Goal: Task Accomplishment & Management: Use online tool/utility

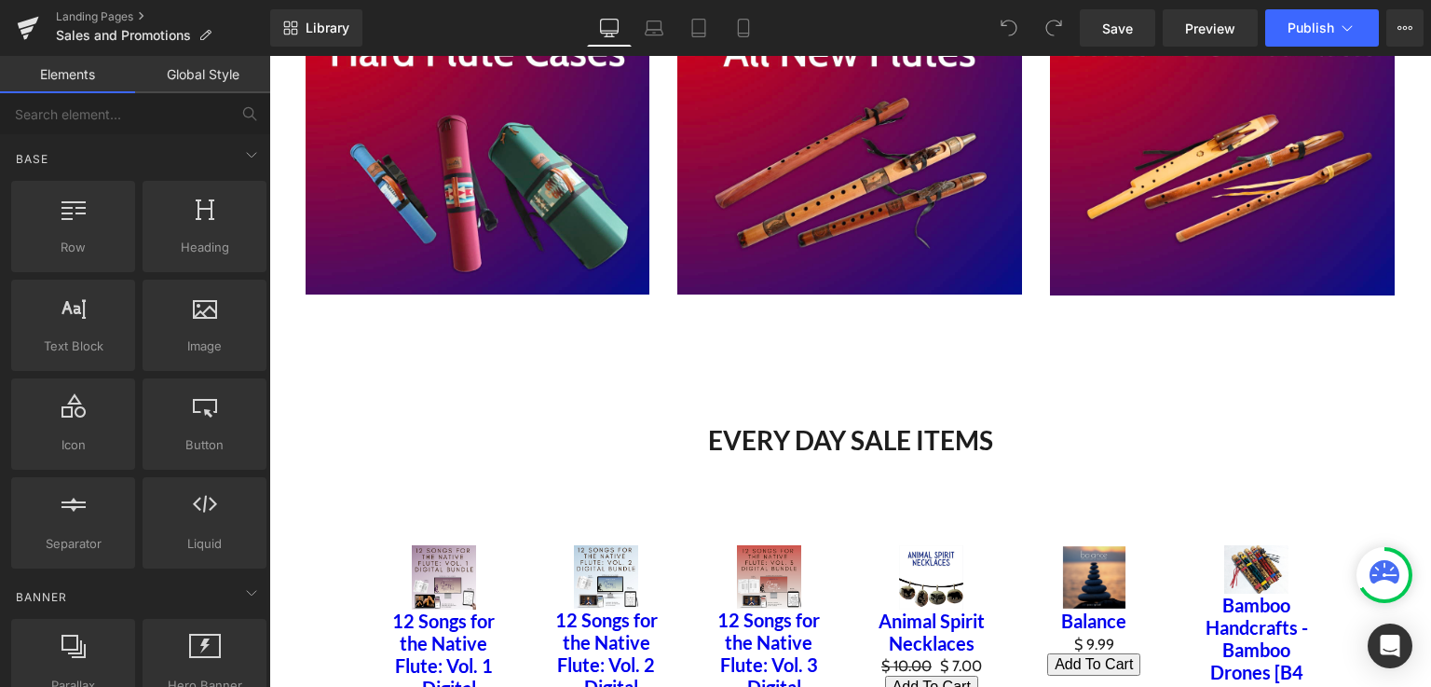
scroll to position [2369, 0]
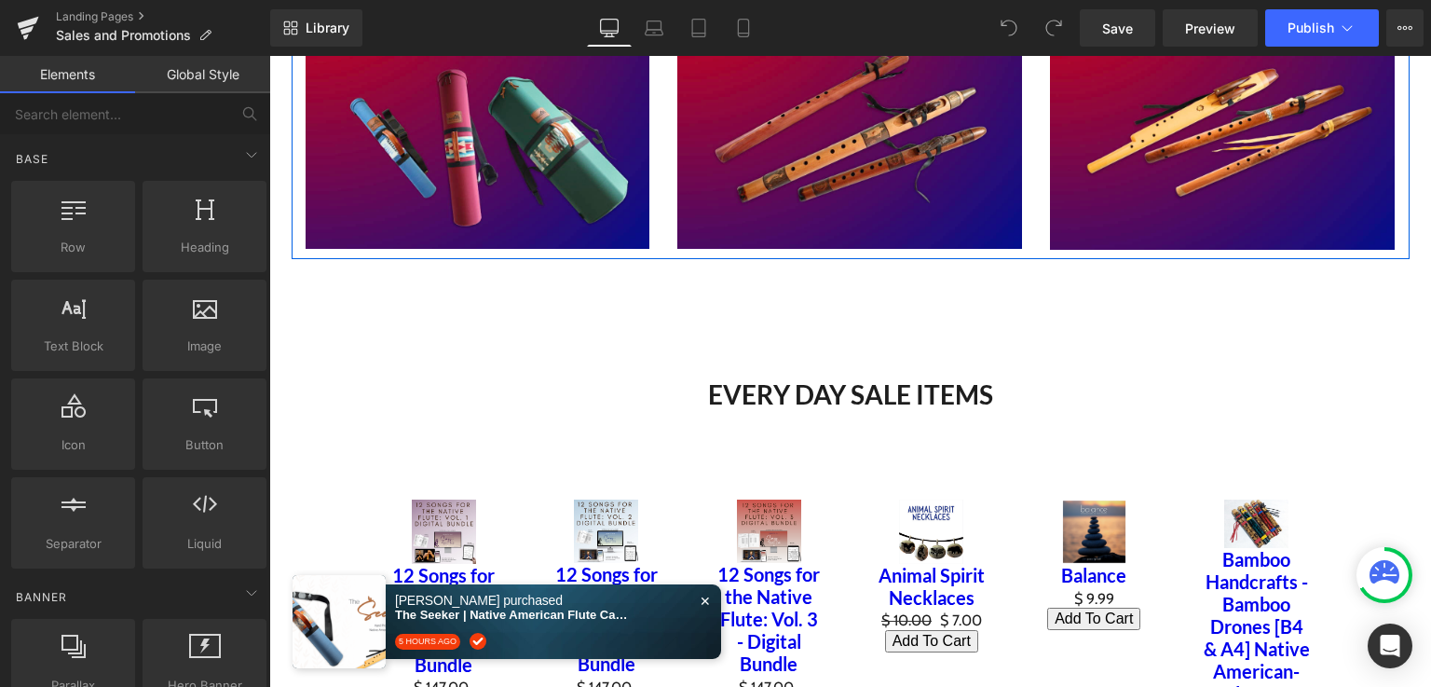
click at [1390, 193] on div "Image" at bounding box center [1222, 77] width 373 height 345
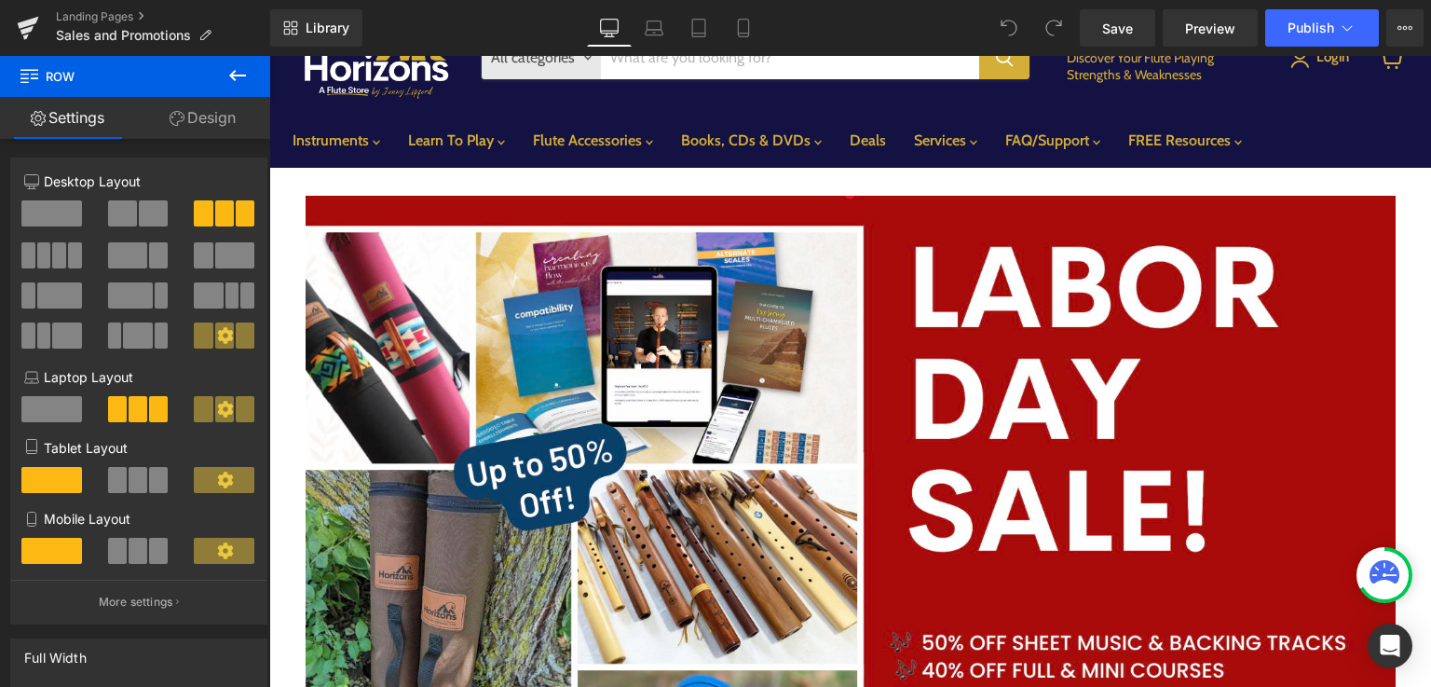
scroll to position [81, 0]
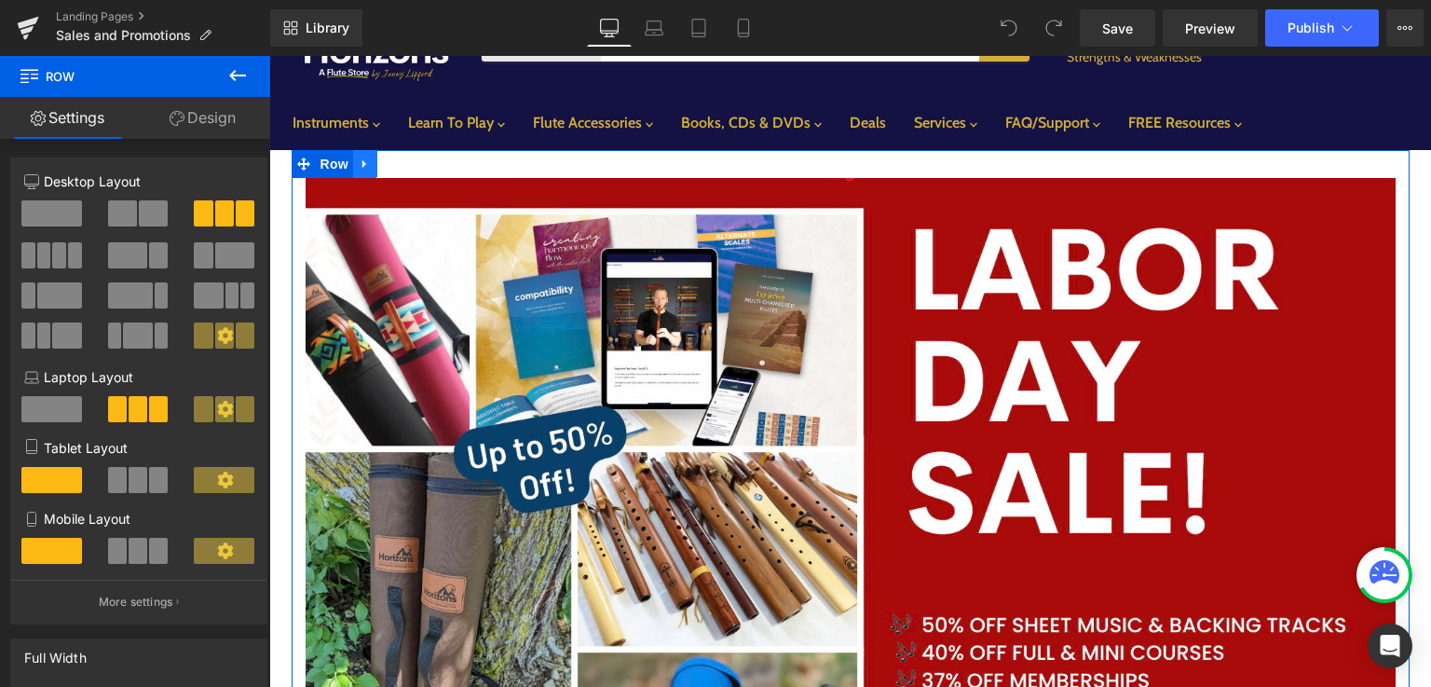
click at [359, 169] on icon "Main content" at bounding box center [365, 164] width 13 height 14
click at [407, 167] on icon "Main content" at bounding box center [413, 163] width 13 height 13
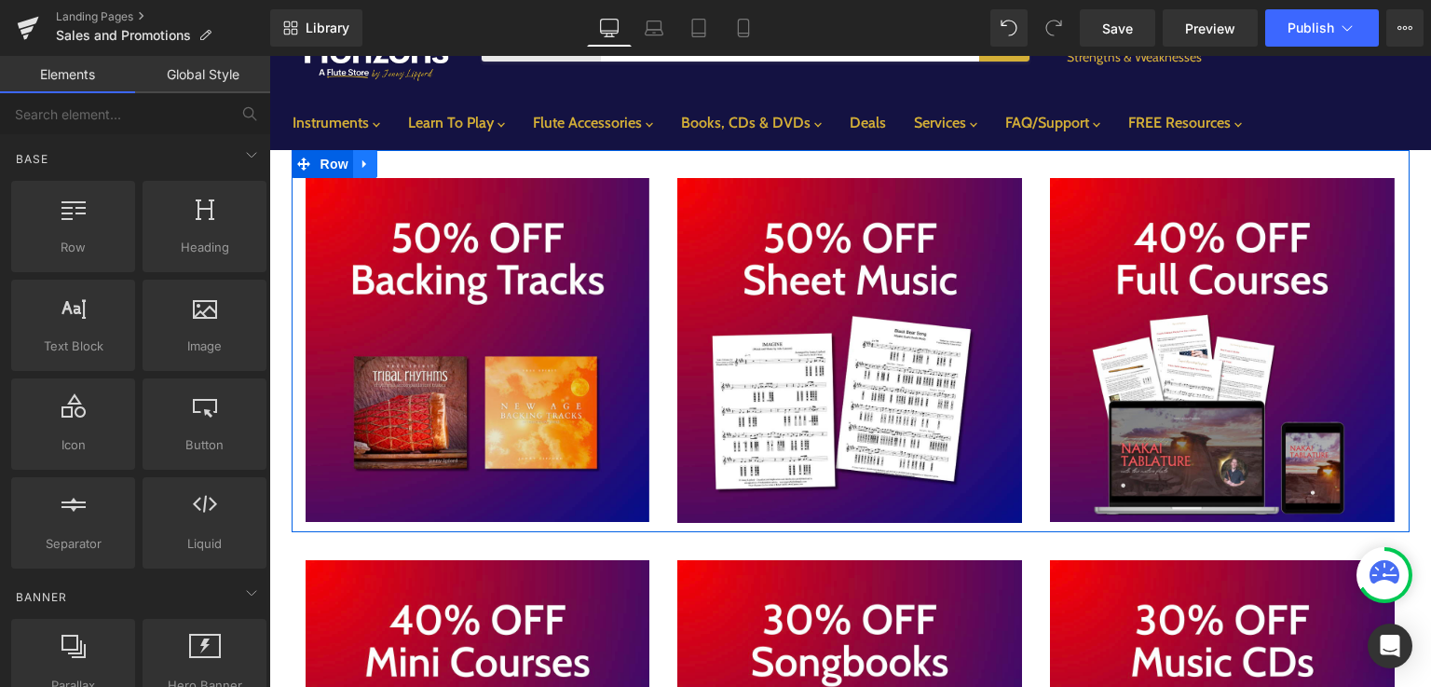
click at [362, 161] on icon "Main content" at bounding box center [364, 164] width 4 height 8
click at [413, 172] on link "Main content" at bounding box center [414, 164] width 24 height 28
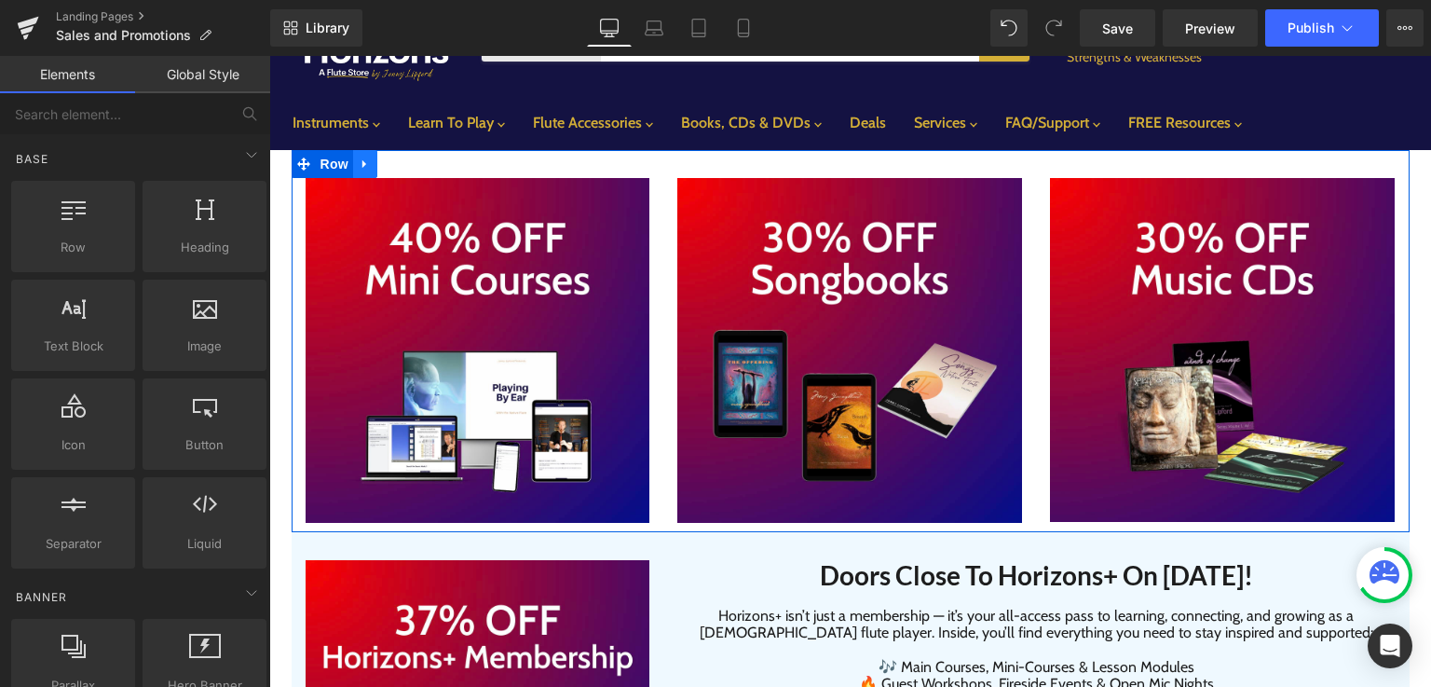
click at [359, 159] on icon "Main content" at bounding box center [365, 164] width 13 height 14
click at [411, 166] on icon "Main content" at bounding box center [413, 163] width 13 height 13
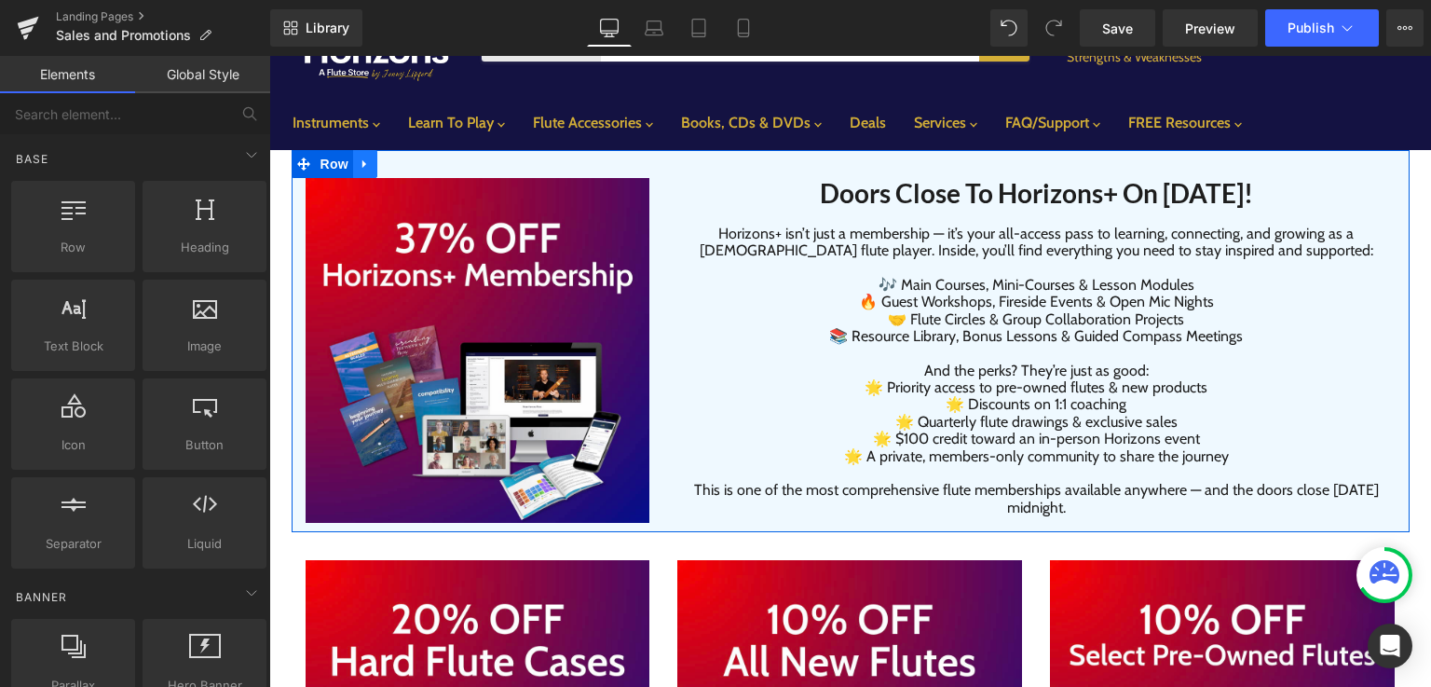
click at [362, 163] on icon "Main content" at bounding box center [364, 164] width 4 height 8
click at [407, 168] on icon "Main content" at bounding box center [413, 163] width 13 height 13
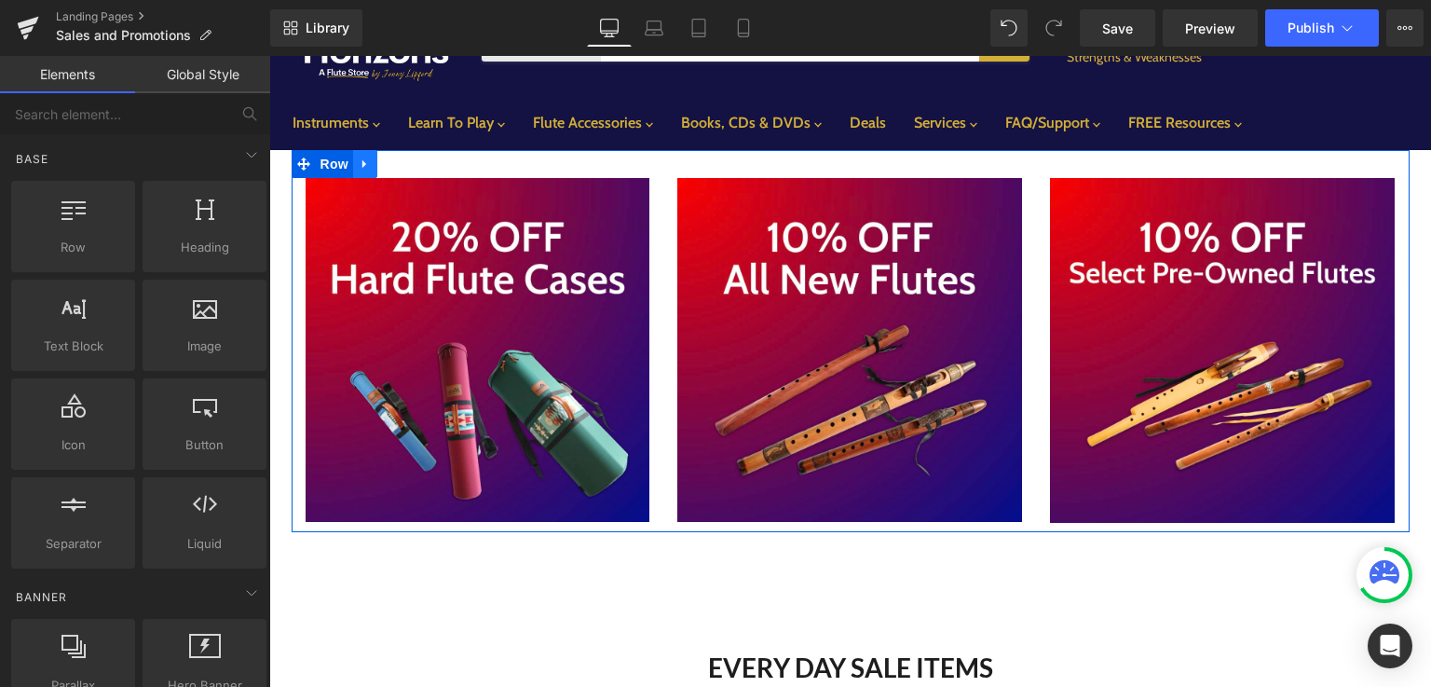
click at [362, 164] on icon "Main content" at bounding box center [364, 164] width 4 height 8
click at [407, 168] on icon "Main content" at bounding box center [413, 163] width 13 height 13
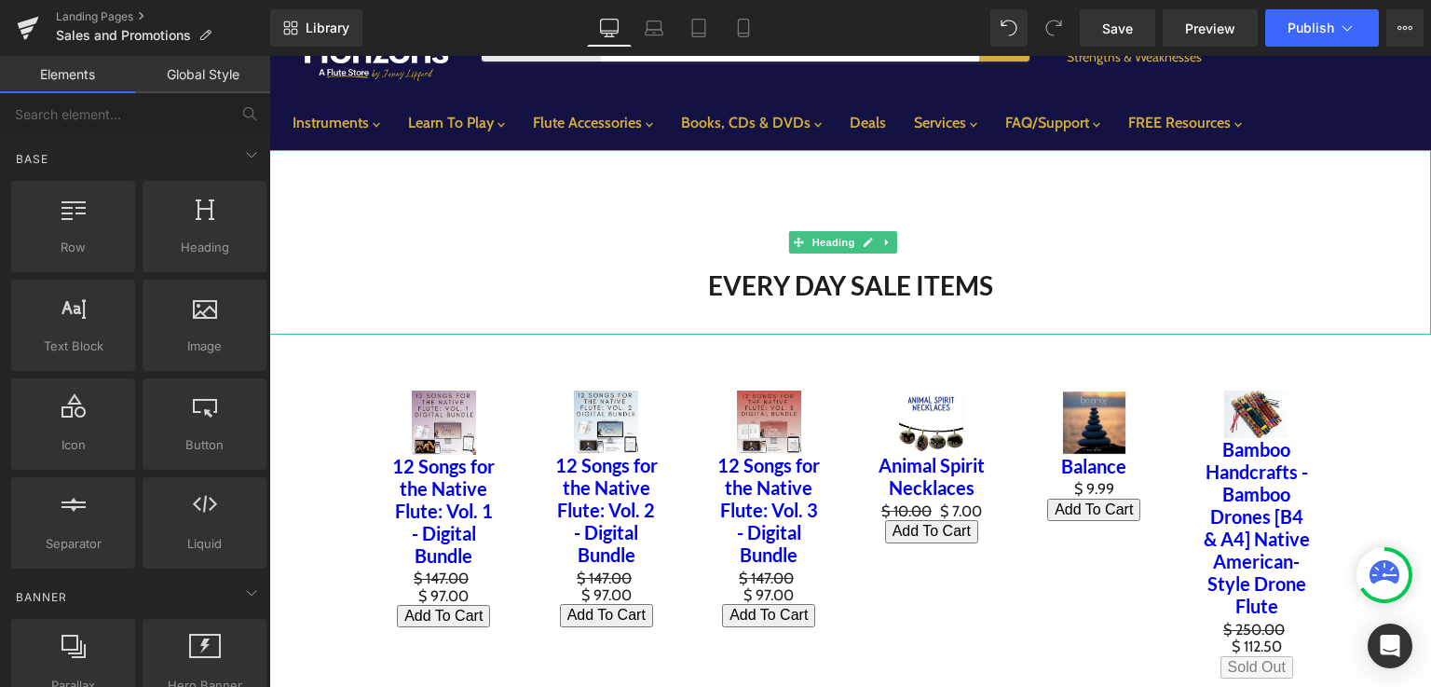
click at [411, 206] on h1 "To enrich screen reader interactions, please activate Accessibility in Grammarl…" at bounding box center [850, 195] width 1162 height 30
click at [415, 184] on h1 "To enrich screen reader interactions, please activate Accessibility in Grammarl…" at bounding box center [850, 195] width 1162 height 30
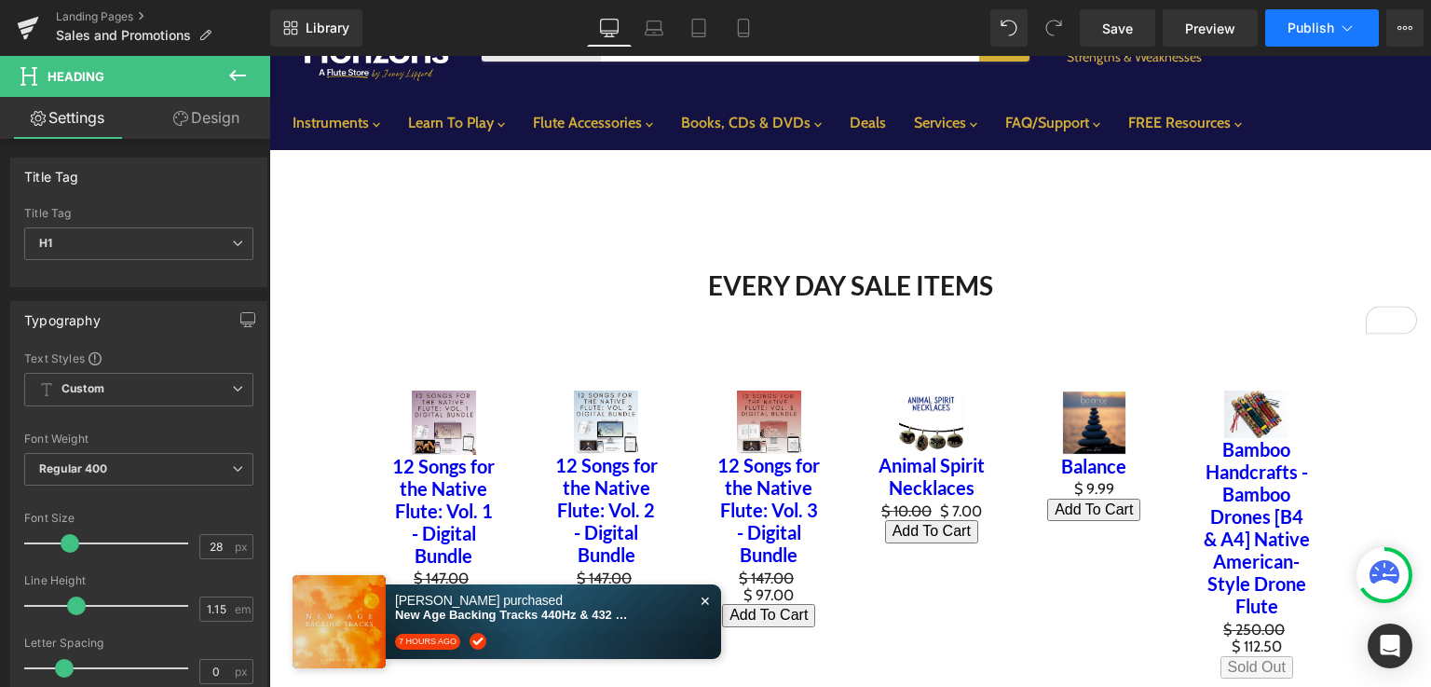
click at [1301, 32] on span "Publish" at bounding box center [1310, 27] width 47 height 15
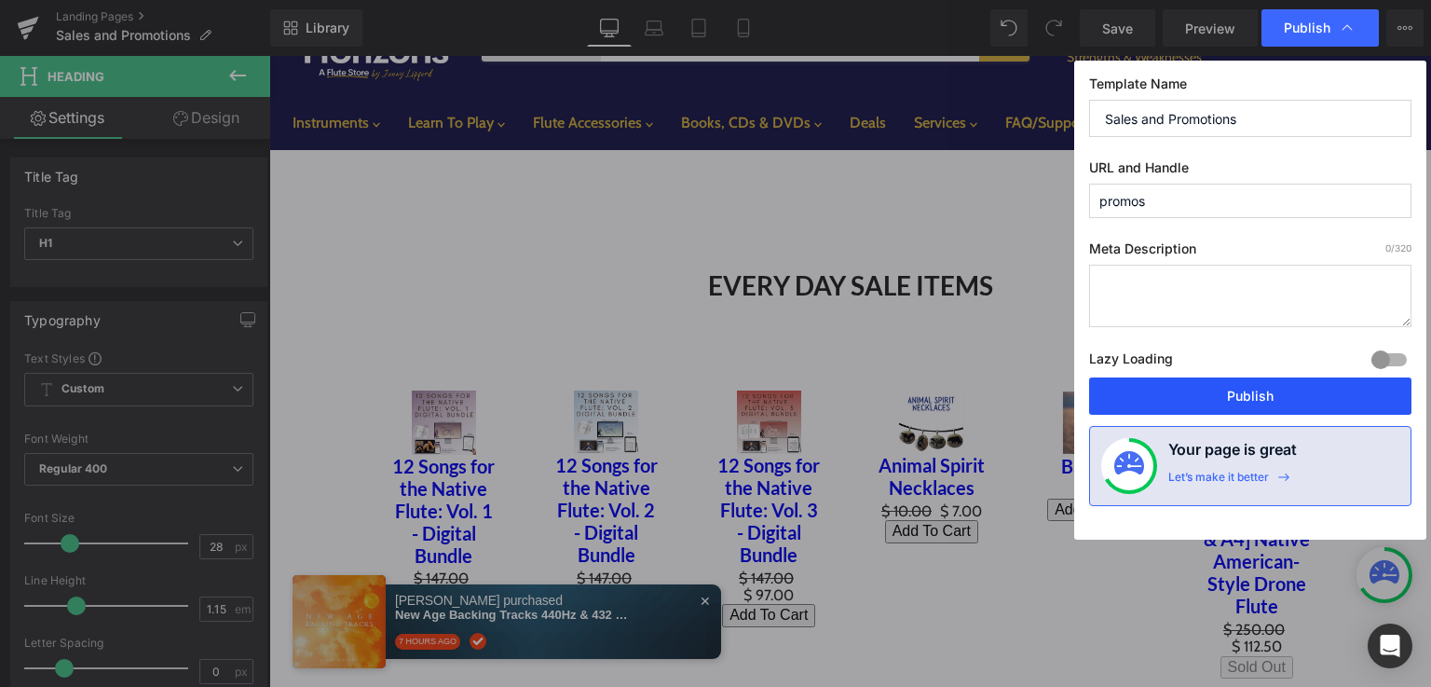
click at [1249, 387] on button "Publish" at bounding box center [1250, 395] width 322 height 37
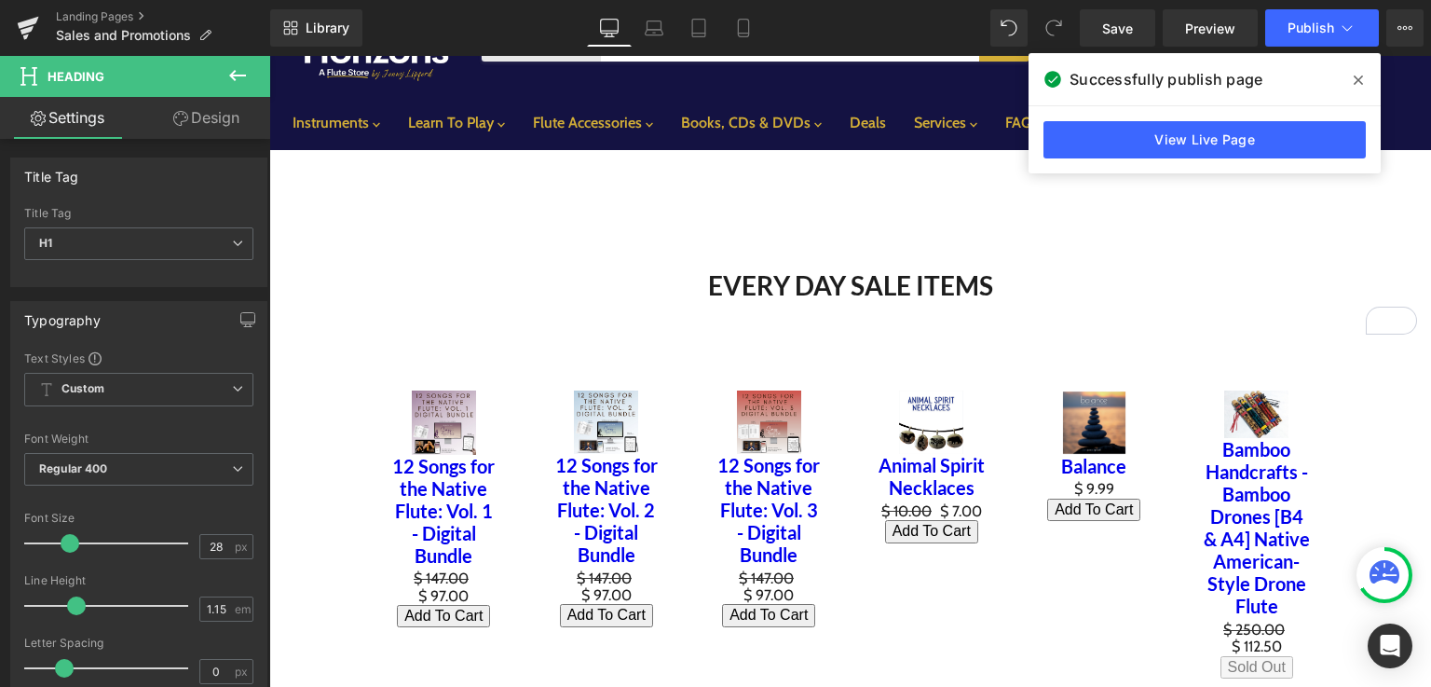
click at [1358, 84] on icon at bounding box center [1358, 80] width 9 height 15
